Goal: Find specific page/section: Find specific page/section

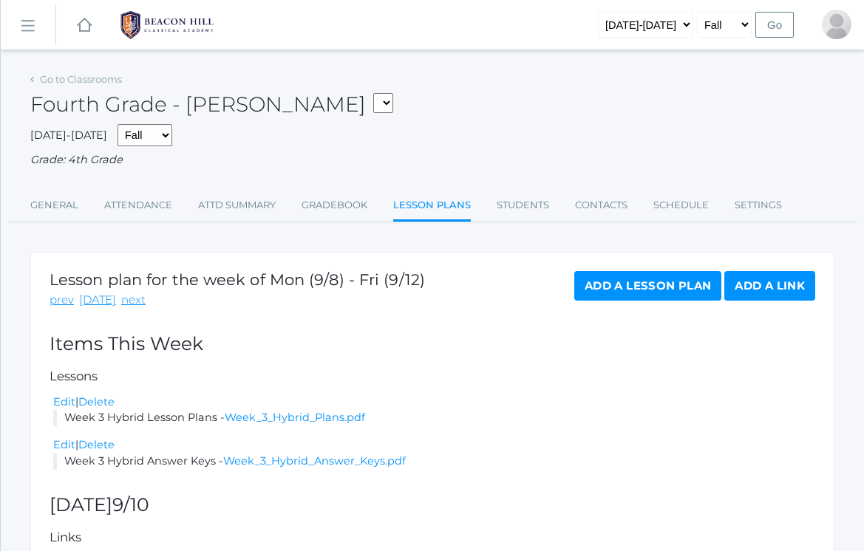
scroll to position [67, 0]
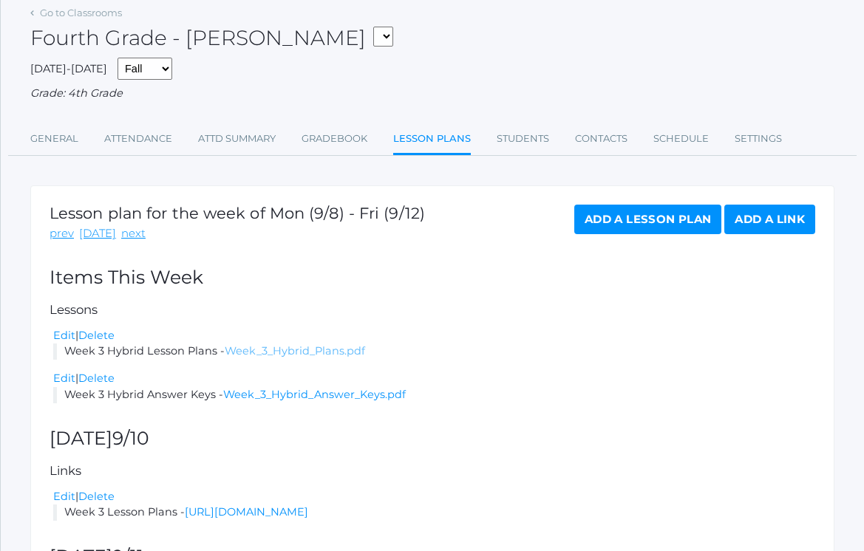
click at [248, 344] on link "Week_3_Hybrid_Plans.pdf" at bounding box center [295, 350] width 140 height 13
click at [118, 135] on link "Attendance" at bounding box center [138, 139] width 68 height 30
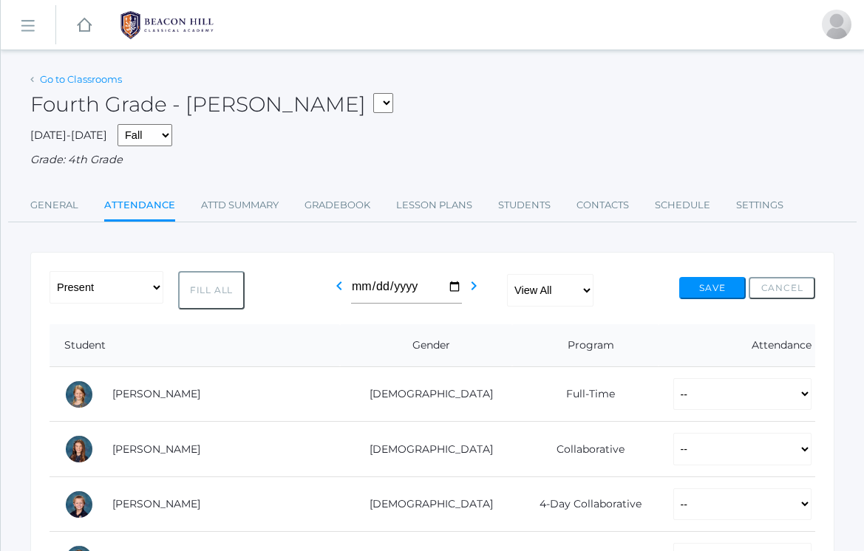
click at [58, 78] on link "Go to Classrooms" at bounding box center [81, 79] width 82 height 12
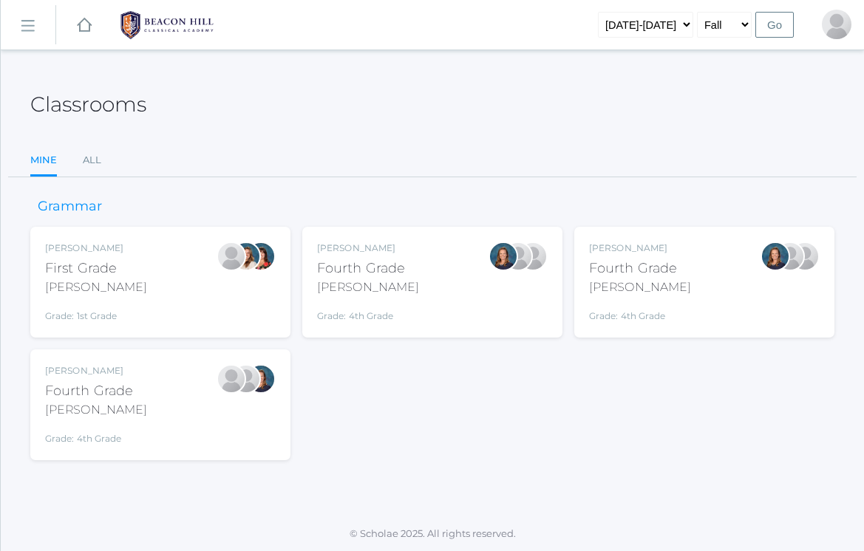
click at [32, 35] on link "icons/ui/navigation/hamburger Created with Sketch." at bounding box center [28, 25] width 55 height 40
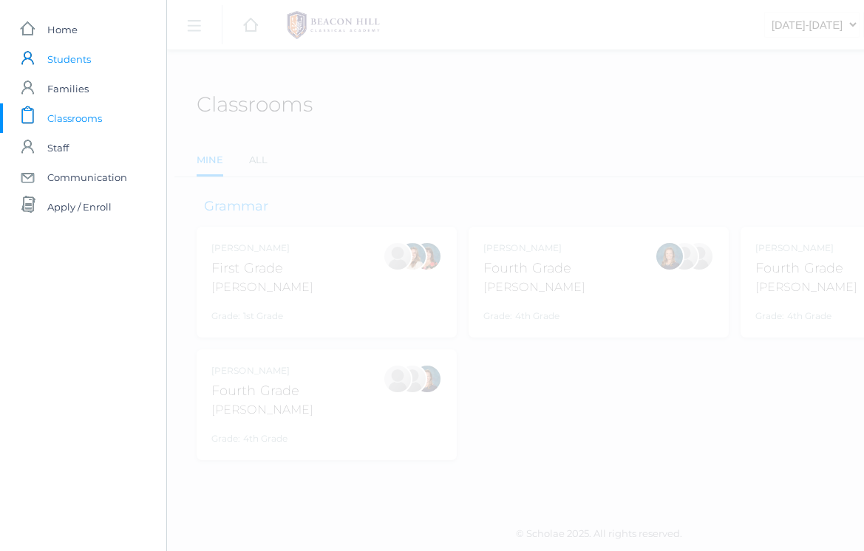
click at [82, 60] on span "Students" at bounding box center [69, 59] width 44 height 30
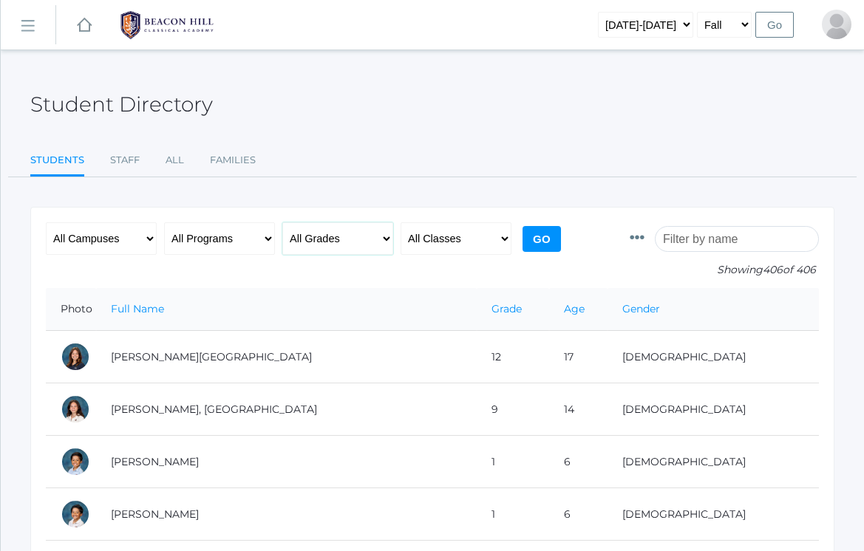
select select "4"
select select "Full-Time"
click at [549, 234] on input "Go" at bounding box center [542, 239] width 38 height 26
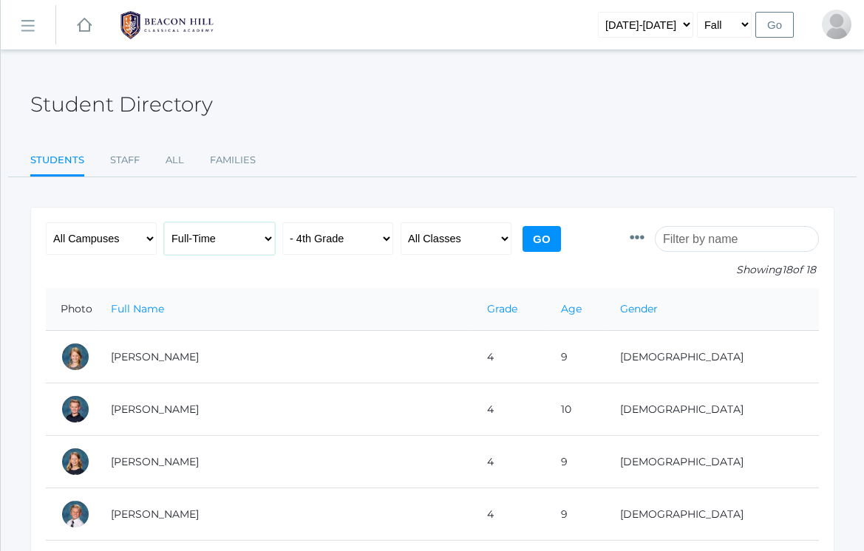
select select "4-Day Collaborative"
click at [554, 239] on input "Go" at bounding box center [542, 239] width 38 height 26
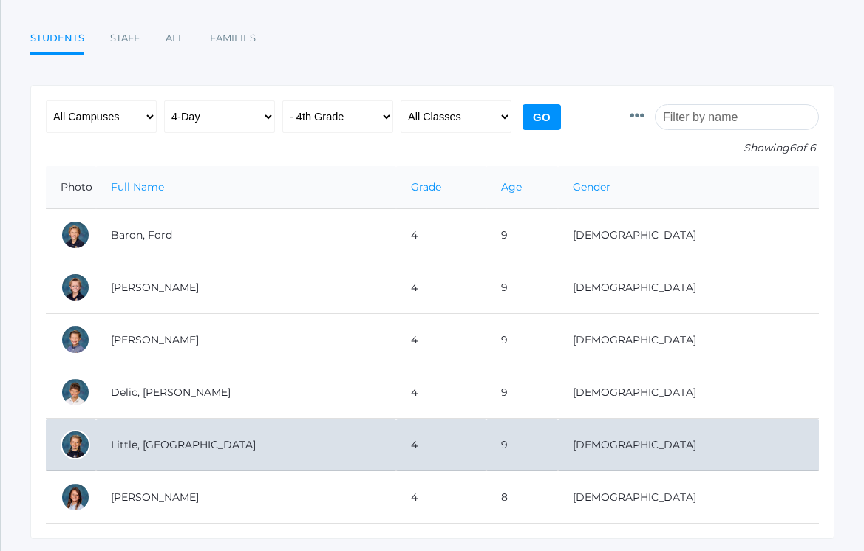
scroll to position [121, 0]
